Goal: Task Accomplishment & Management: Manage account settings

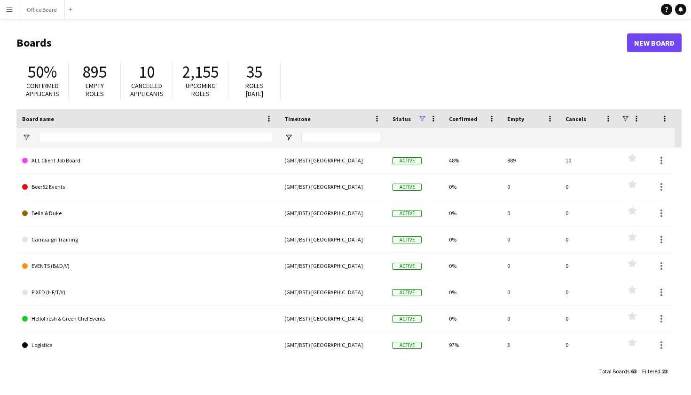
click at [3, 8] on button "Menu" at bounding box center [9, 9] width 19 height 19
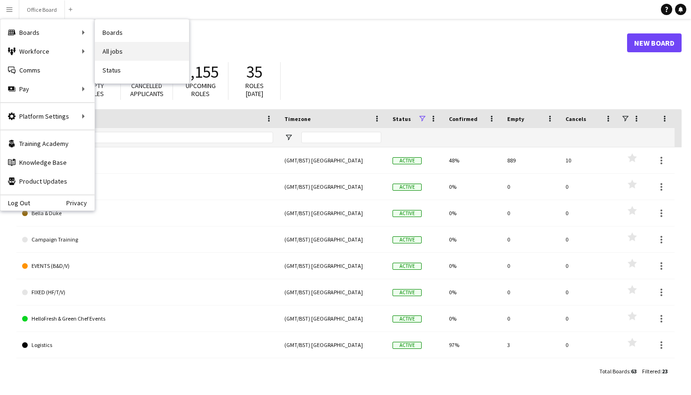
click at [127, 51] on link "All jobs" at bounding box center [142, 51] width 94 height 19
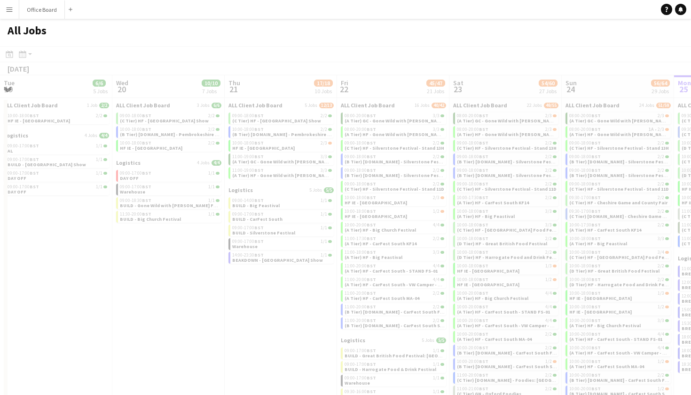
scroll to position [0, 225]
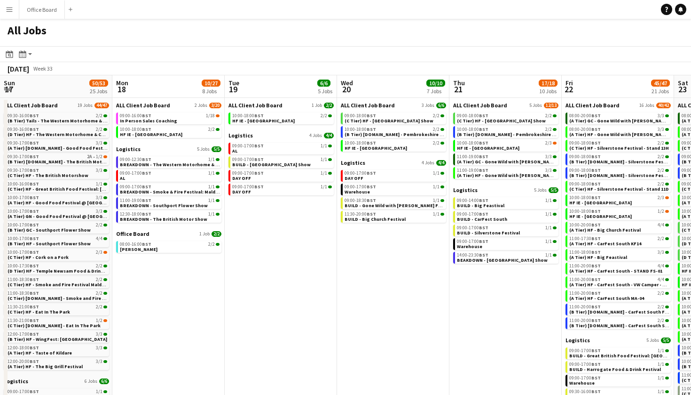
click at [12, 11] on app-icon "Menu" at bounding box center [10, 10] width 8 height 8
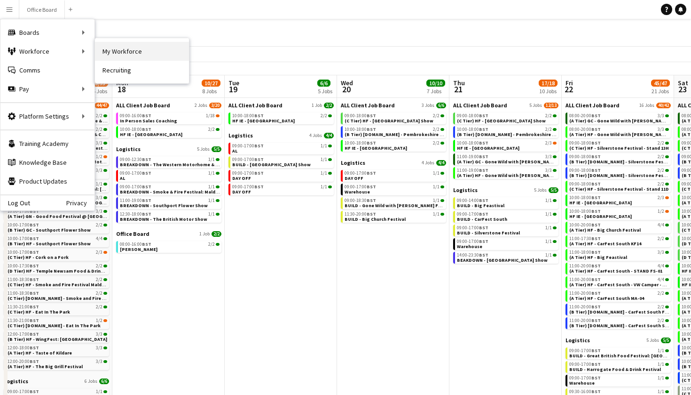
click at [126, 46] on link "My Workforce" at bounding box center [142, 51] width 94 height 19
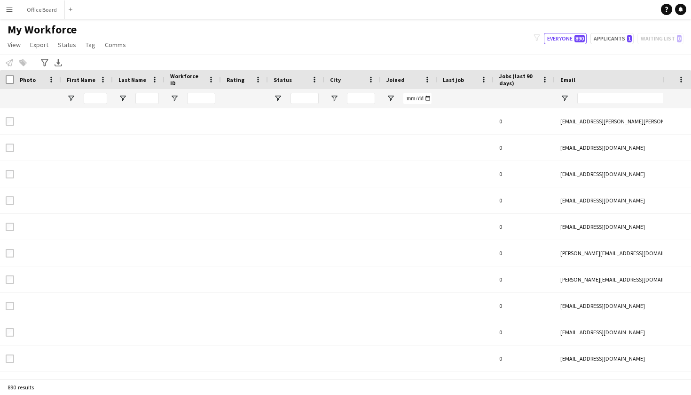
type input "**********"
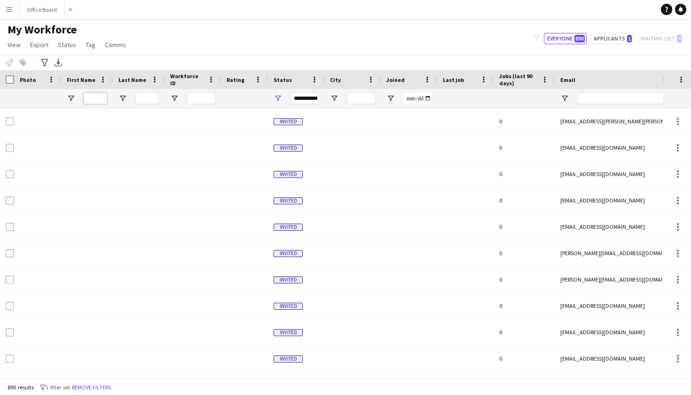
click at [86, 97] on input "First Name Filter Input" at bounding box center [96, 98] width 24 height 11
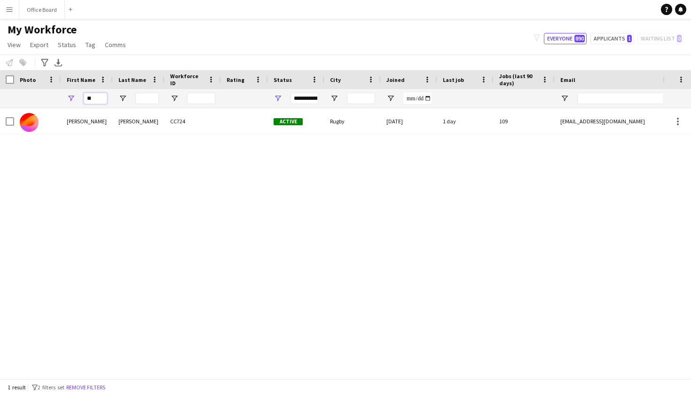
type input "**"
click at [81, 128] on div "Grzegorz" at bounding box center [87, 121] width 52 height 26
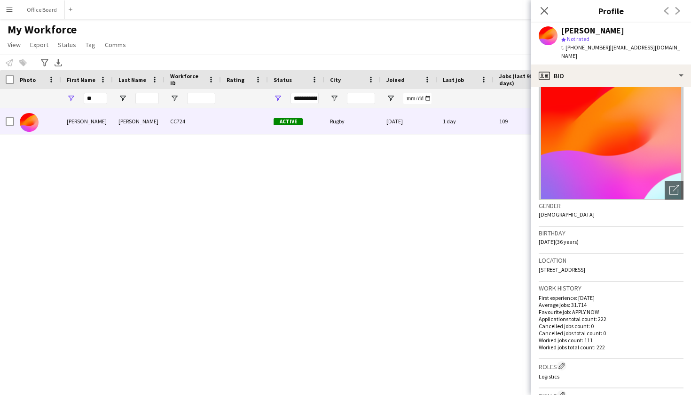
scroll to position [26, 0]
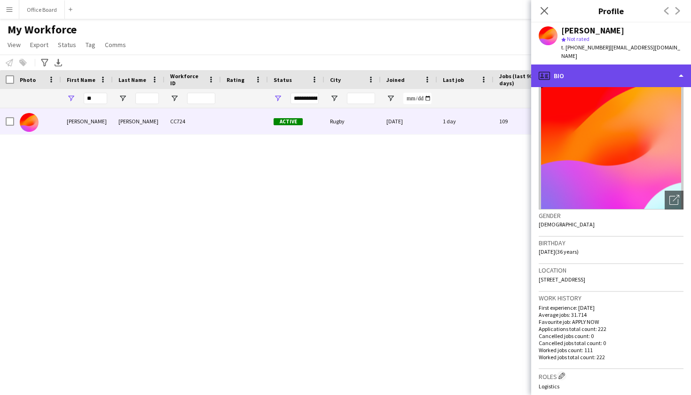
click at [658, 64] on div "profile Bio" at bounding box center [611, 75] width 160 height 23
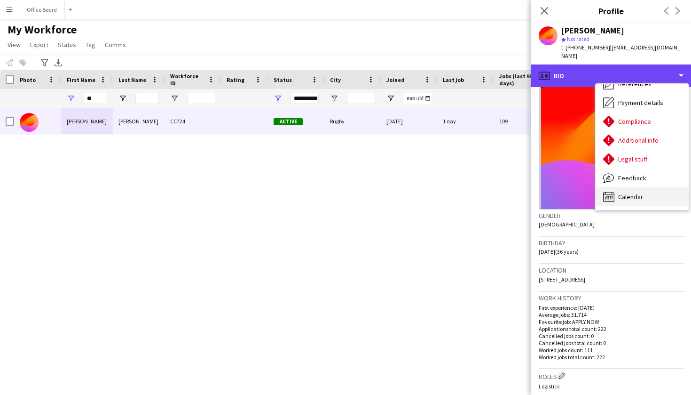
scroll to position [107, 0]
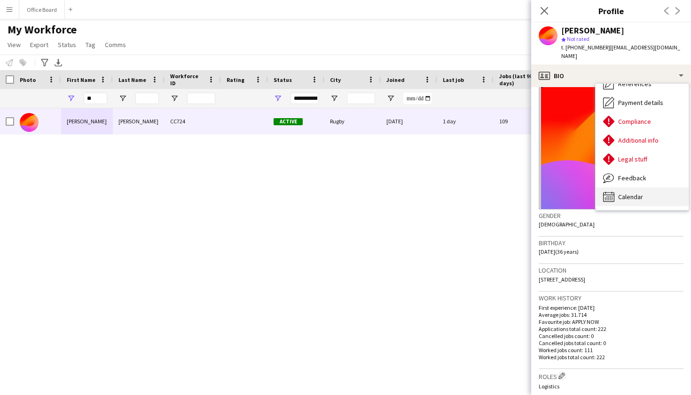
click at [643, 192] on span "Calendar" at bounding box center [630, 196] width 25 height 8
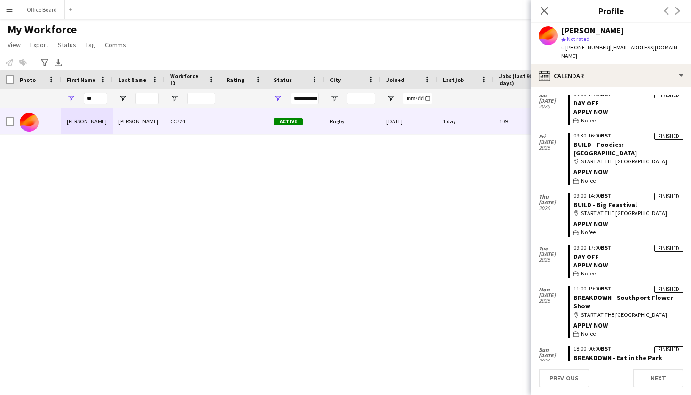
scroll to position [89, 0]
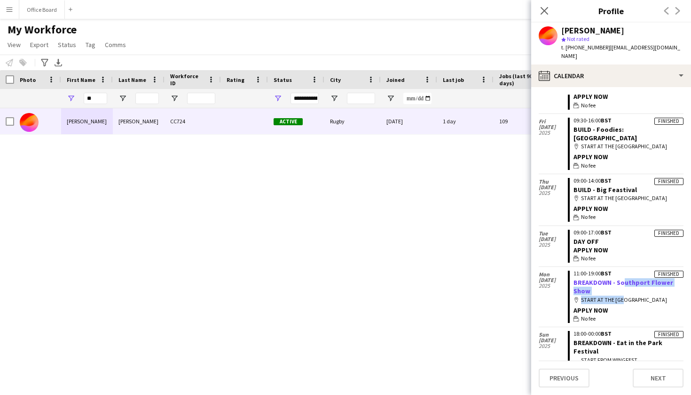
drag, startPoint x: 622, startPoint y: 279, endPoint x: 621, endPoint y: 265, distance: 14.1
click at [621, 270] on app-crew-calendar-job-card "Finished 11:00-19:00 BST BREAKDOWN - Southport Flower Show map-marker START AT …" at bounding box center [626, 296] width 116 height 52
click at [616, 295] on div "map-marker START AT THE WAREHOUSE" at bounding box center [629, 299] width 110 height 8
click at [629, 295] on div "map-marker START AT THE WAREHOUSE" at bounding box center [629, 299] width 110 height 8
click at [576, 297] on icon "map-marker" at bounding box center [577, 300] width 6 height 6
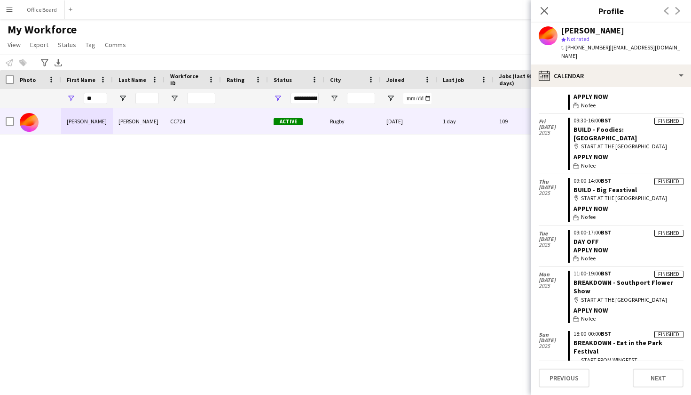
click at [588, 306] on div "APPLY NOW" at bounding box center [629, 310] width 110 height 8
click at [597, 278] on link "BREAKDOWN - Southport Flower Show" at bounding box center [624, 286] width 100 height 17
click at [544, 9] on icon "Close pop-in" at bounding box center [544, 10] width 9 height 9
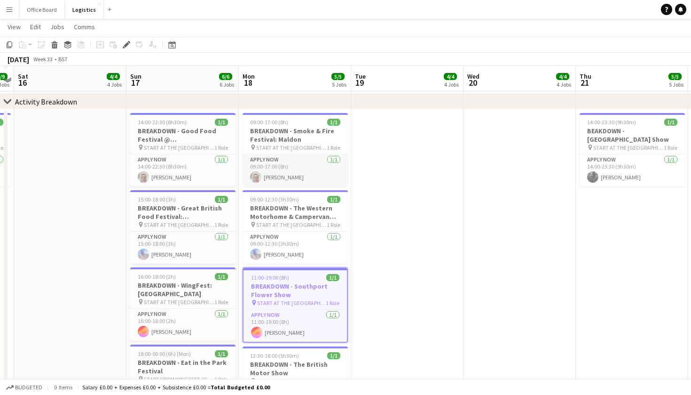
scroll to position [484, 0]
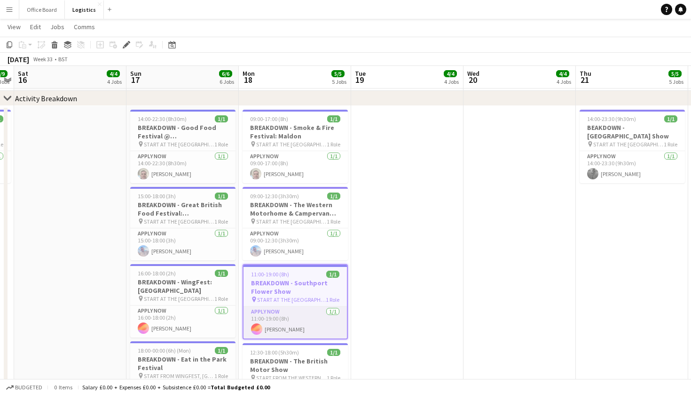
click at [294, 315] on app-card-role "APPLY NOW [DATE] 11:00-19:00 (8h) [PERSON_NAME]" at bounding box center [295, 322] width 103 height 32
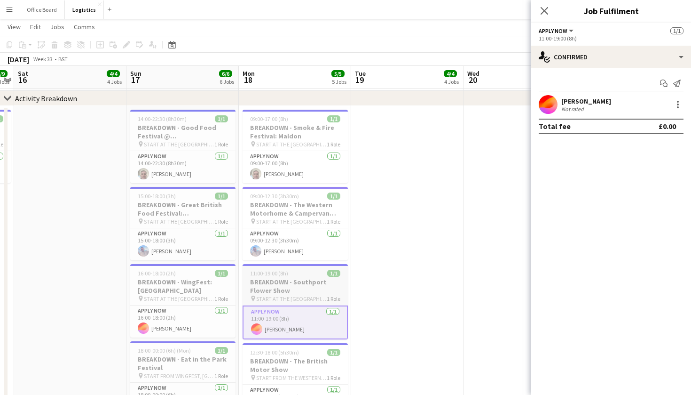
click at [284, 293] on h3 "BREAKDOWN - Southport Flower Show" at bounding box center [295, 285] width 105 height 17
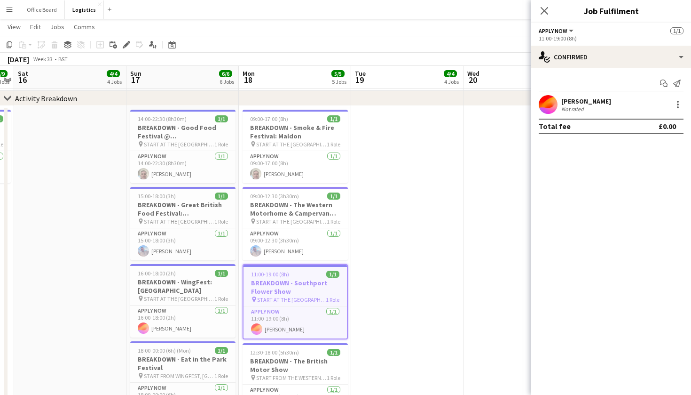
click at [284, 293] on h3 "BREAKDOWN - Southport Flower Show" at bounding box center [295, 286] width 103 height 17
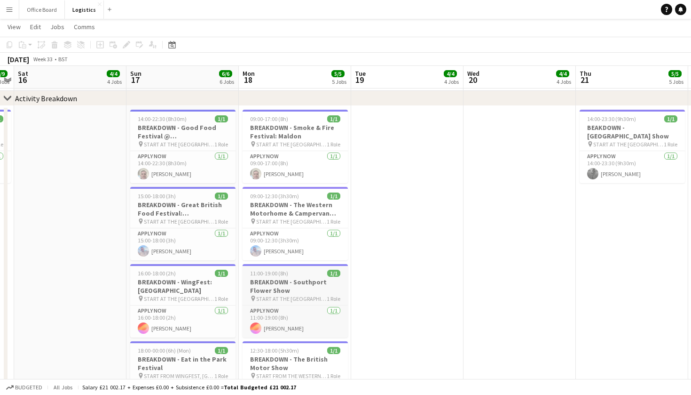
click at [299, 294] on h3 "BREAKDOWN - Southport Flower Show" at bounding box center [295, 285] width 105 height 17
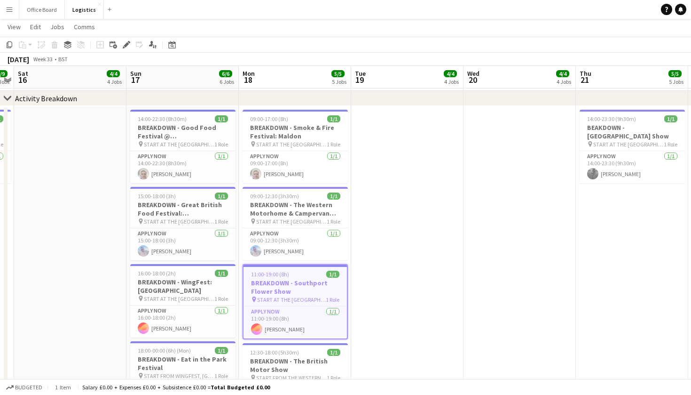
scroll to position [0, 324]
click at [313, 296] on span "START AT THE [GEOGRAPHIC_DATA]" at bounding box center [291, 299] width 69 height 7
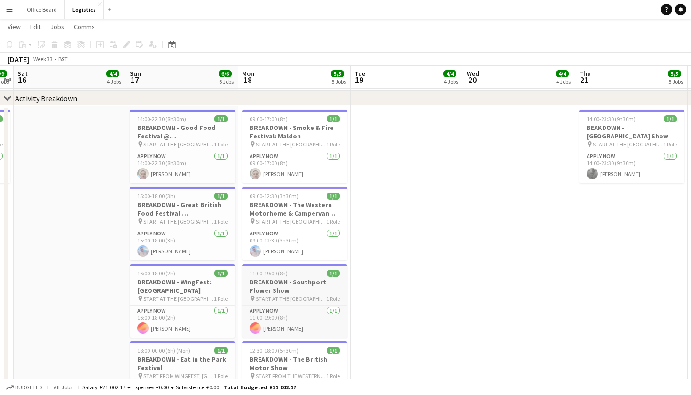
click at [308, 296] on span "START AT THE [GEOGRAPHIC_DATA]" at bounding box center [291, 298] width 71 height 7
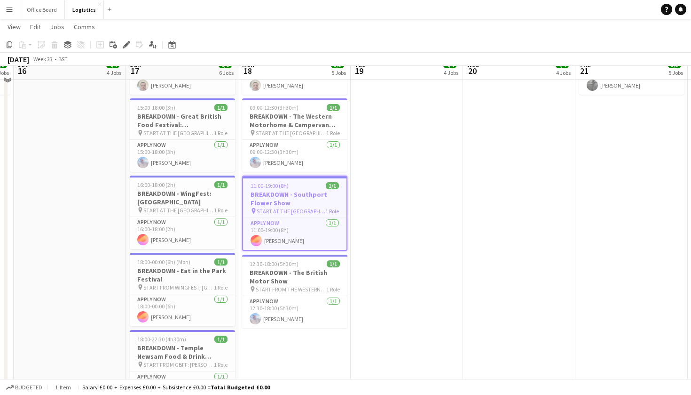
scroll to position [578, 0]
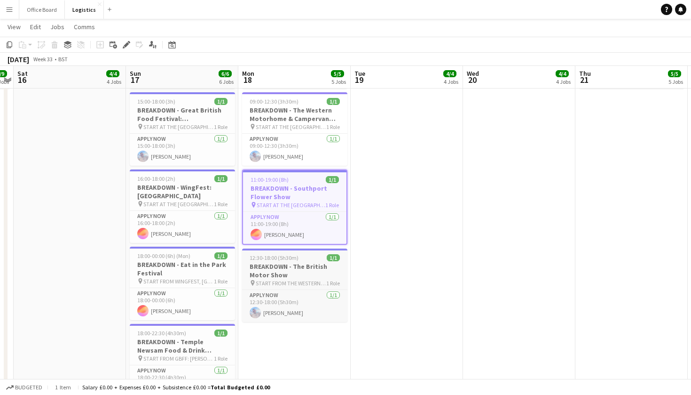
click at [285, 250] on div at bounding box center [294, 249] width 105 height 2
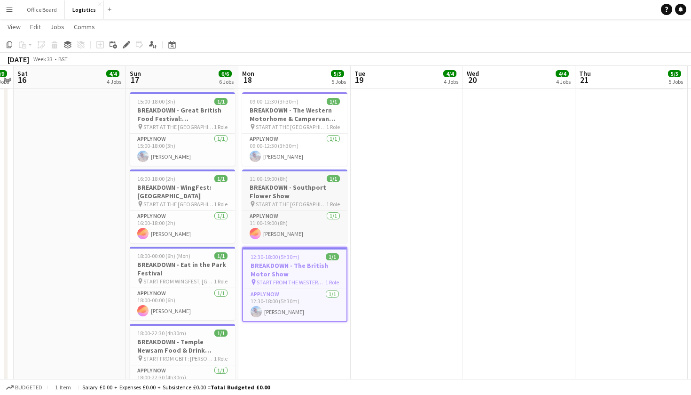
click at [277, 197] on h3 "BREAKDOWN - Southport Flower Show" at bounding box center [294, 191] width 105 height 17
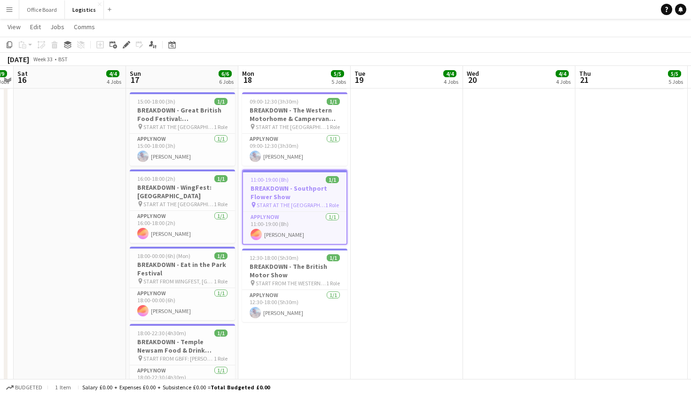
click at [277, 197] on h3 "BREAKDOWN - Southport Flower Show" at bounding box center [294, 192] width 103 height 17
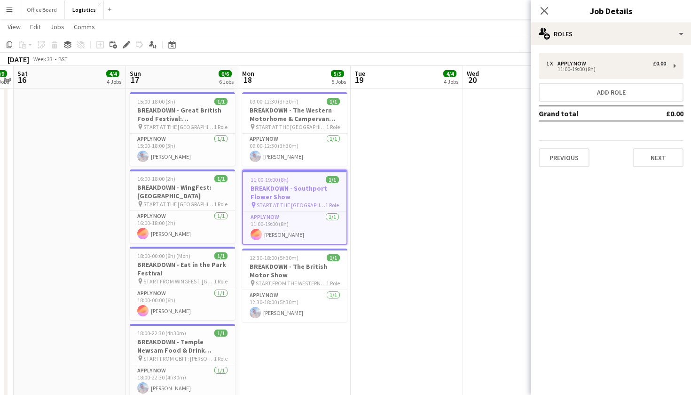
click at [277, 197] on h3 "BREAKDOWN - Southport Flower Show" at bounding box center [294, 192] width 103 height 17
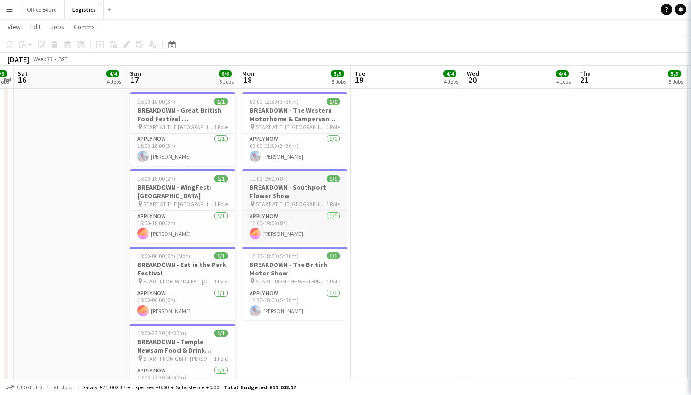
click at [277, 197] on h3 "BREAKDOWN - Southport Flower Show" at bounding box center [294, 191] width 105 height 17
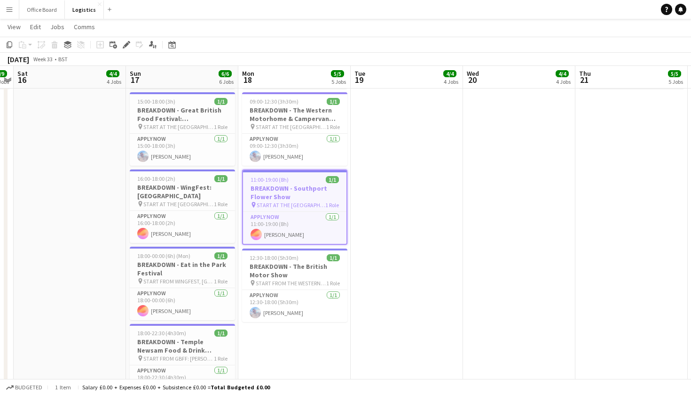
click at [277, 197] on h3 "BREAKDOWN - Southport Flower Show" at bounding box center [294, 192] width 103 height 17
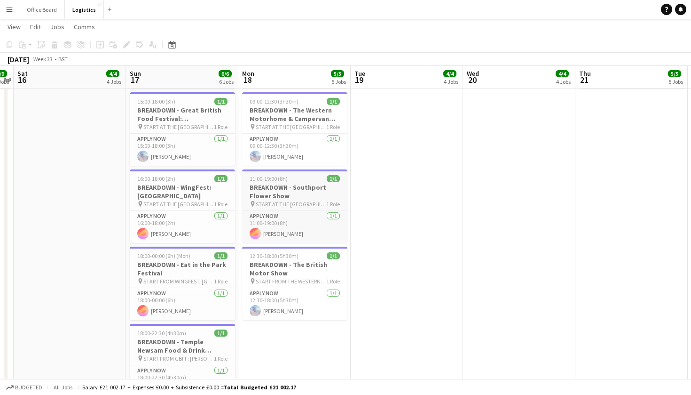
click at [277, 197] on h3 "BREAKDOWN - Southport Flower Show" at bounding box center [294, 191] width 105 height 17
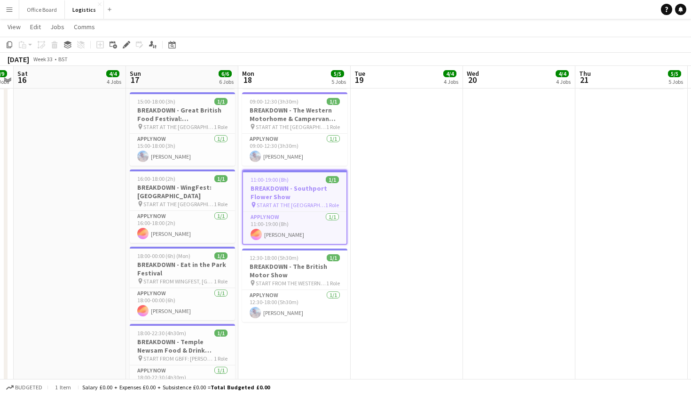
click at [277, 197] on h3 "BREAKDOWN - Southport Flower Show" at bounding box center [294, 192] width 103 height 17
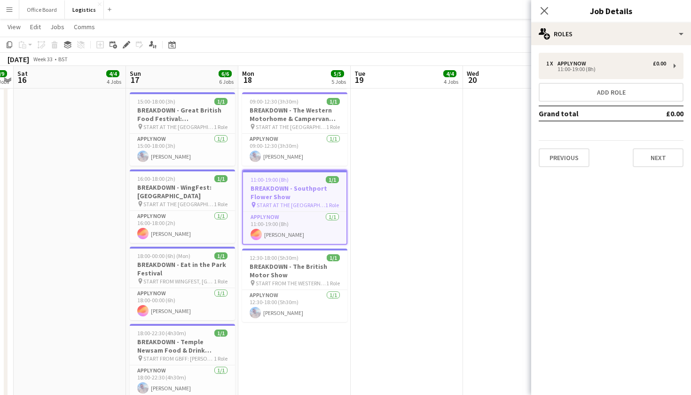
click at [277, 197] on h3 "BREAKDOWN - Southport Flower Show" at bounding box center [294, 192] width 103 height 17
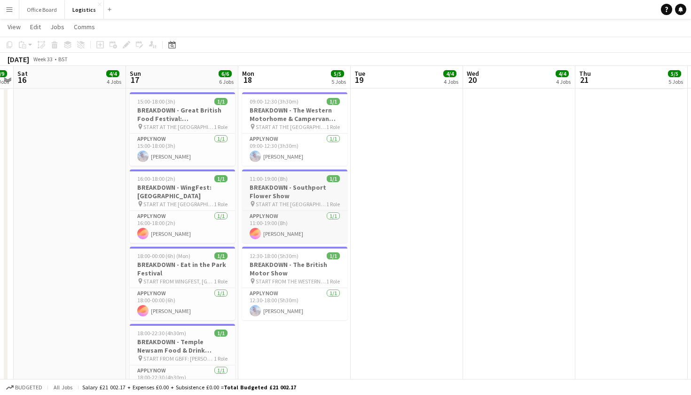
click at [277, 197] on h3 "BREAKDOWN - Southport Flower Show" at bounding box center [294, 191] width 105 height 17
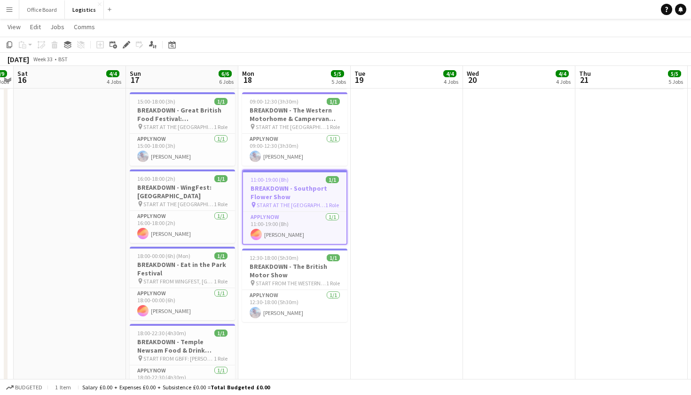
click at [277, 197] on h3 "BREAKDOWN - Southport Flower Show" at bounding box center [294, 192] width 103 height 17
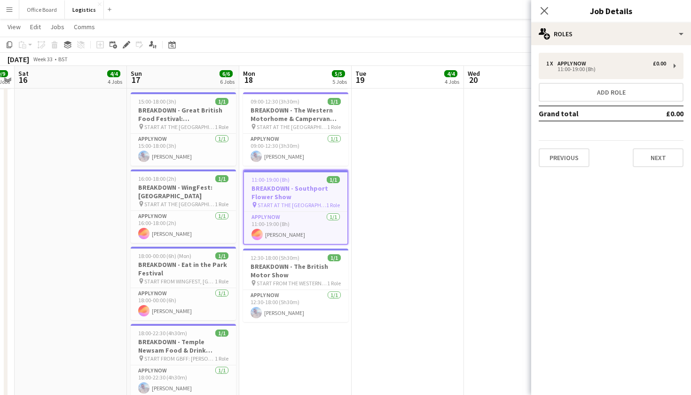
scroll to position [0, 323]
drag, startPoint x: 289, startPoint y: 197, endPoint x: 290, endPoint y: 190, distance: 6.6
click at [290, 190] on h3 "BREAKDOWN - Southport Flower Show" at bounding box center [295, 192] width 103 height 17
